Goal: Task Accomplishment & Management: Use online tool/utility

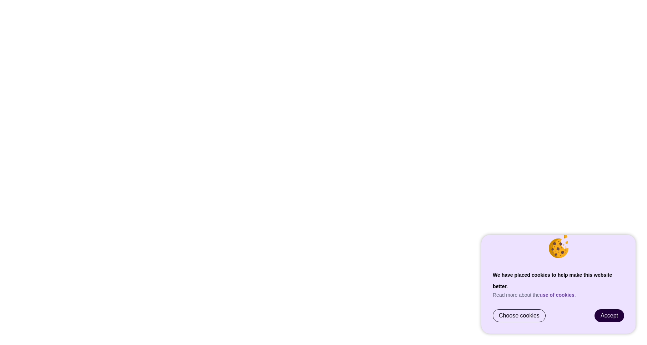
click at [603, 319] on link "Accept" at bounding box center [609, 315] width 29 height 12
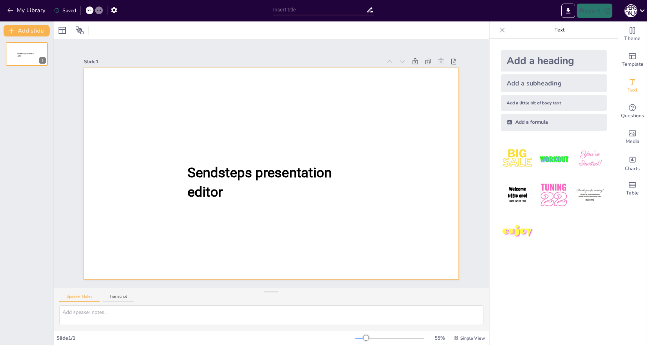
type input "New Sendsteps"
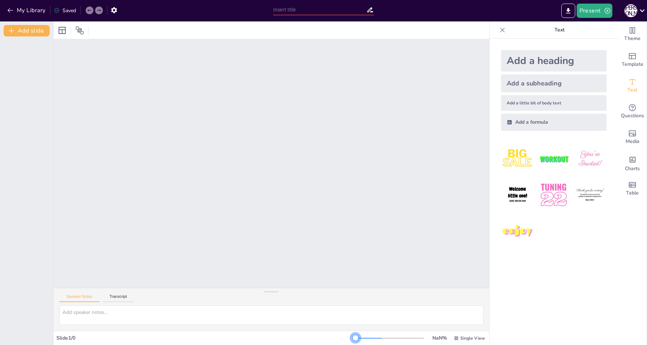
drag, startPoint x: 353, startPoint y: 339, endPoint x: 378, endPoint y: 339, distance: 24.6
click at [378, 339] on div at bounding box center [389, 338] width 69 height 6
drag, startPoint x: 378, startPoint y: 339, endPoint x: 349, endPoint y: 343, distance: 28.6
click at [349, 343] on div "Slide 1 / 0 NaN % Single View" at bounding box center [272, 337] width 436 height 11
click at [18, 29] on button "Add slide" at bounding box center [27, 30] width 46 height 11
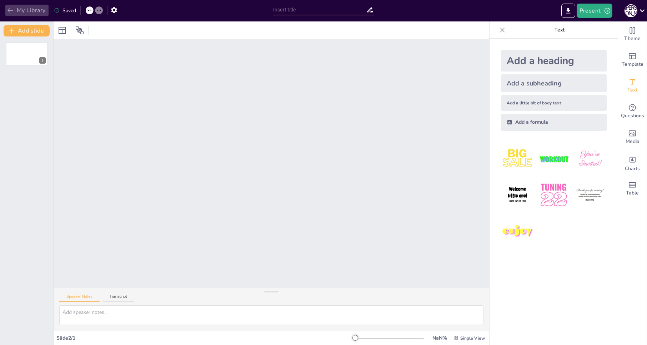
click at [8, 10] on icon "button" at bounding box center [10, 10] width 7 height 7
